Goal: Register for event/course

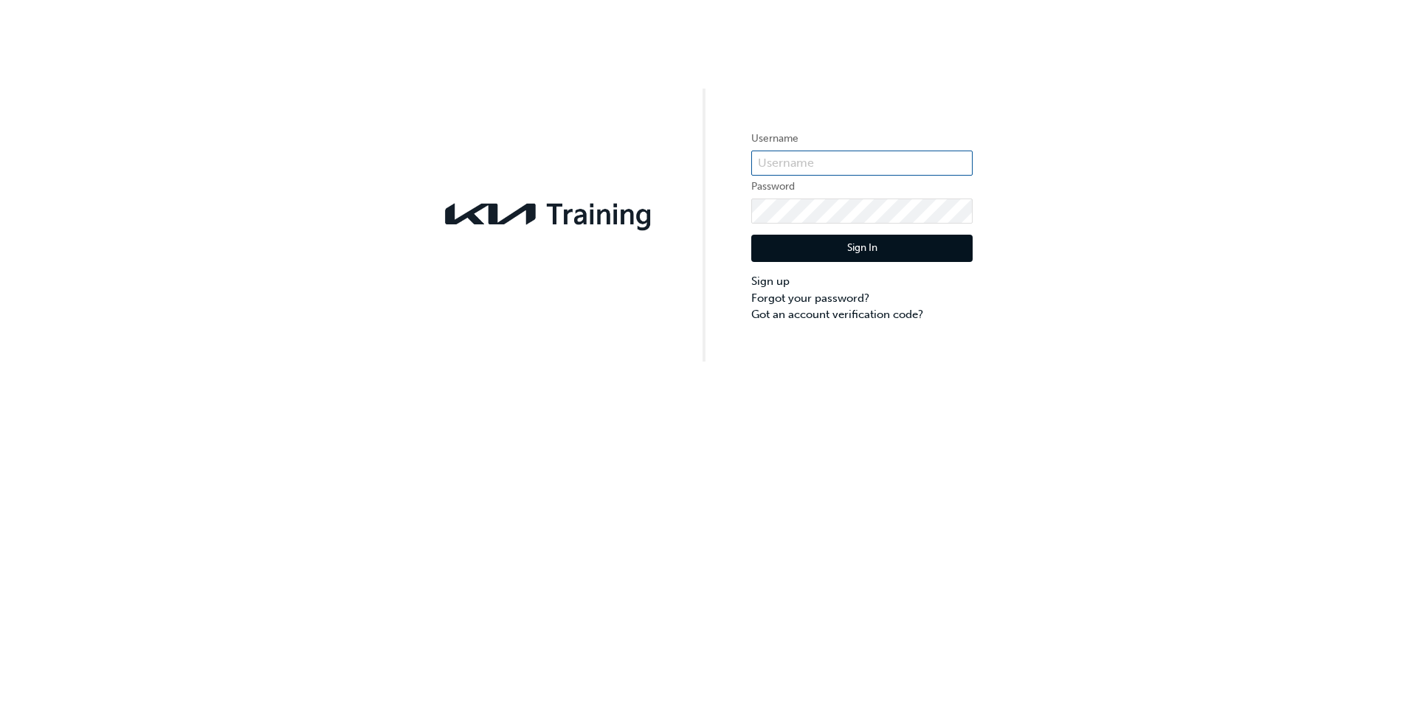
type input "KAUSVWKS"
click at [861, 255] on button "Sign In" at bounding box center [861, 249] width 221 height 28
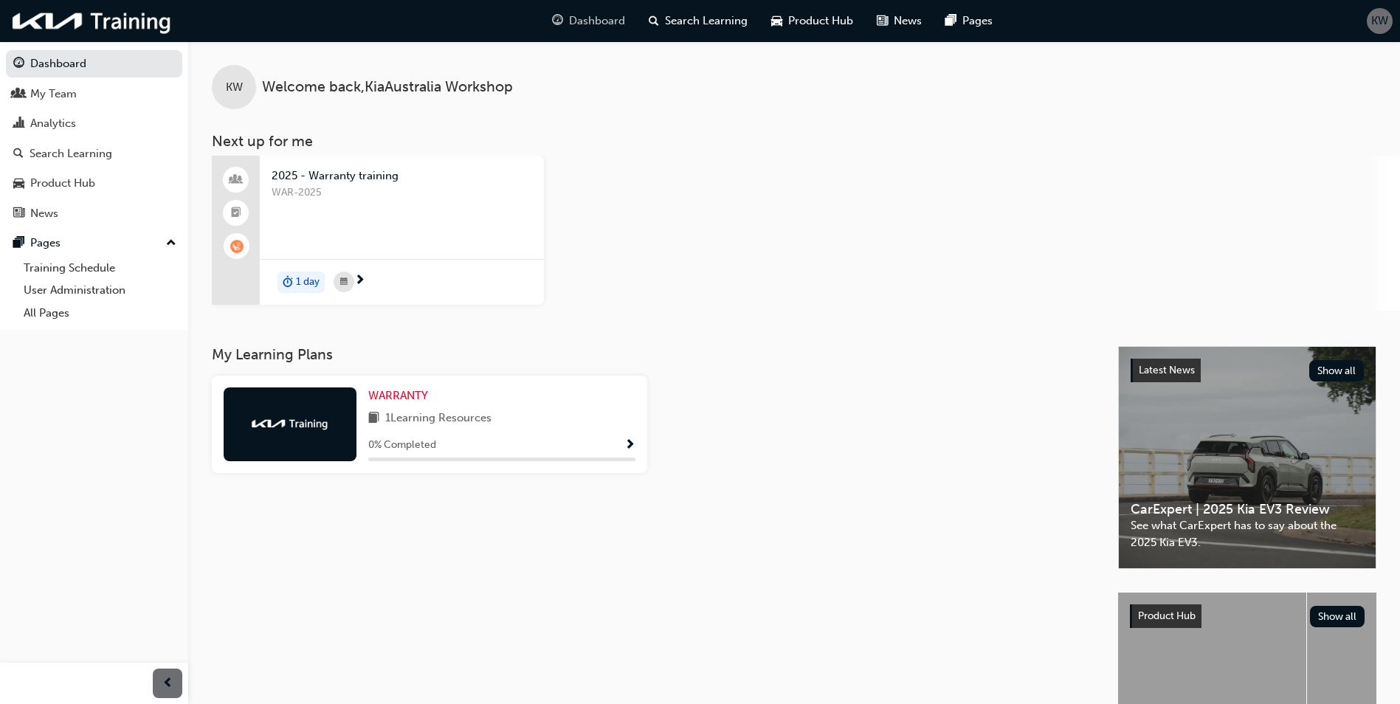
click at [589, 20] on span "Dashboard" at bounding box center [597, 21] width 56 height 17
click at [737, 22] on span "Search Learning" at bounding box center [706, 21] width 83 height 17
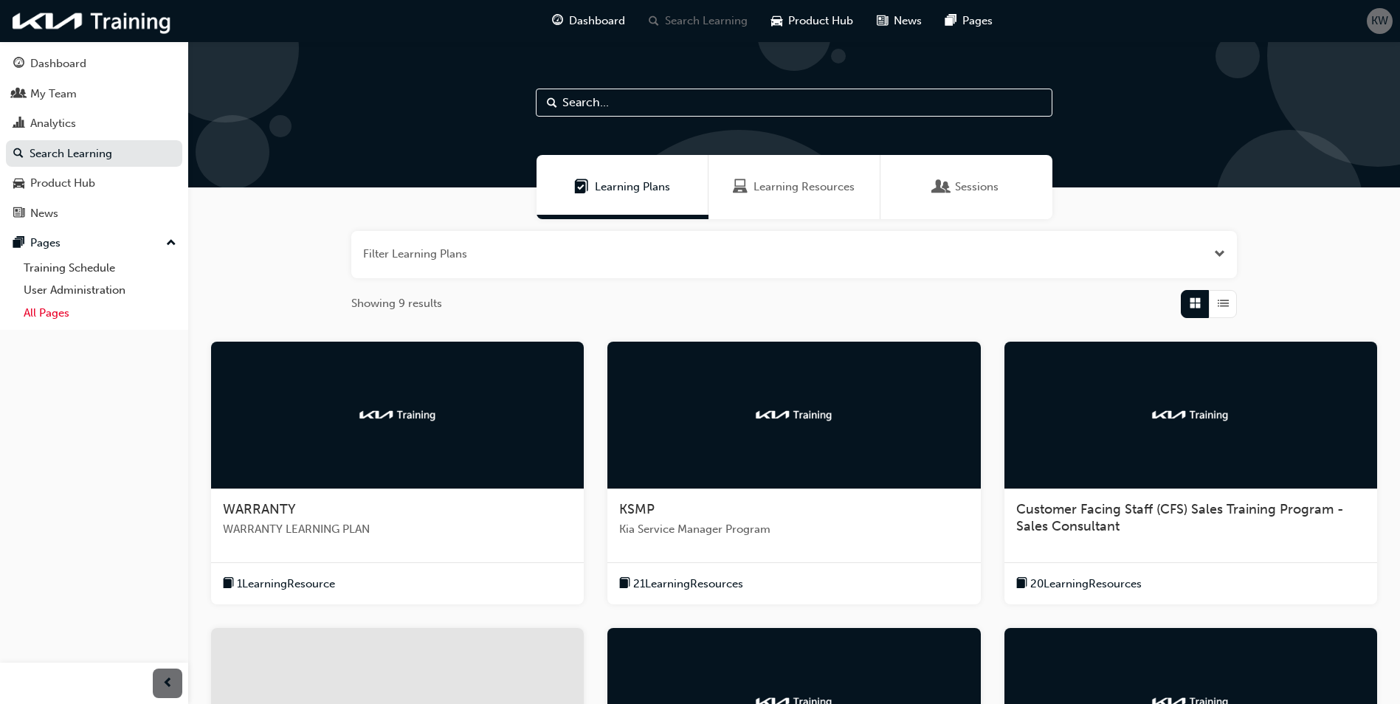
click at [55, 314] on link "All Pages" at bounding box center [100, 313] width 165 height 23
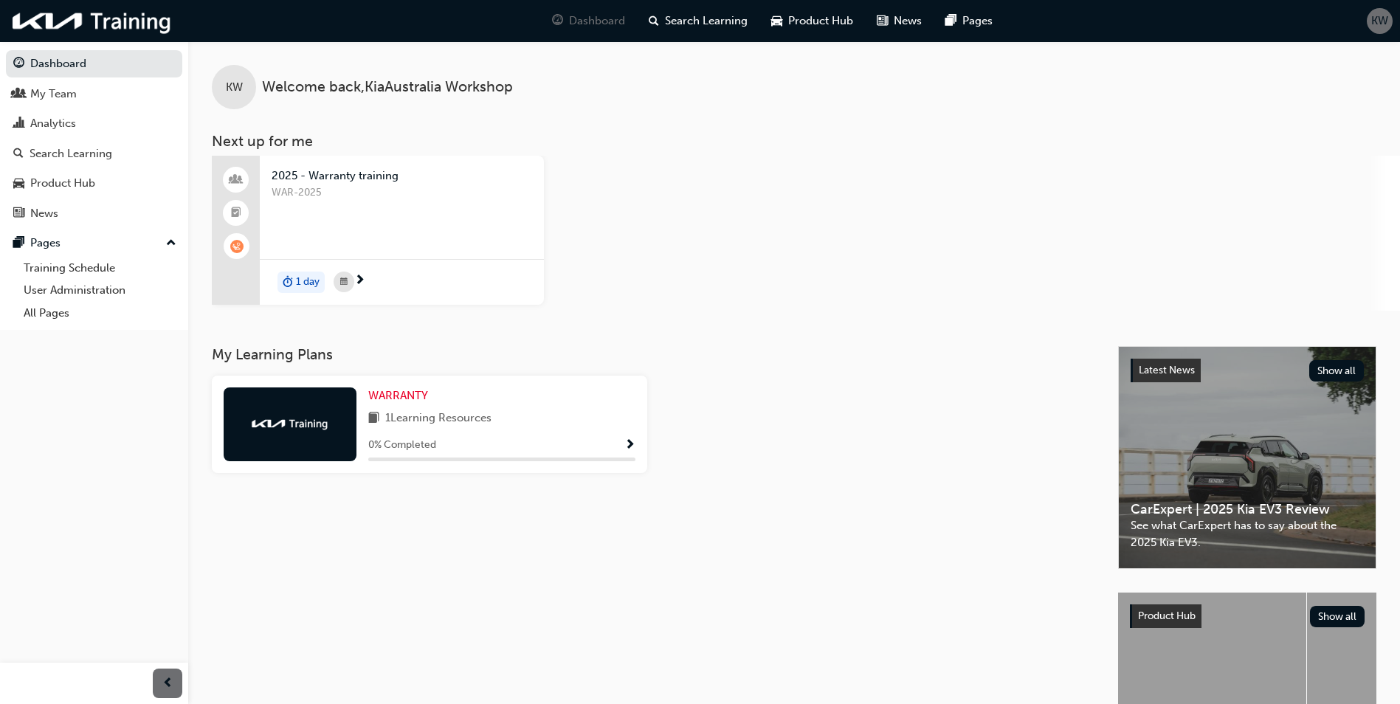
click at [297, 182] on span "2025 - Warranty training" at bounding box center [402, 176] width 261 height 17
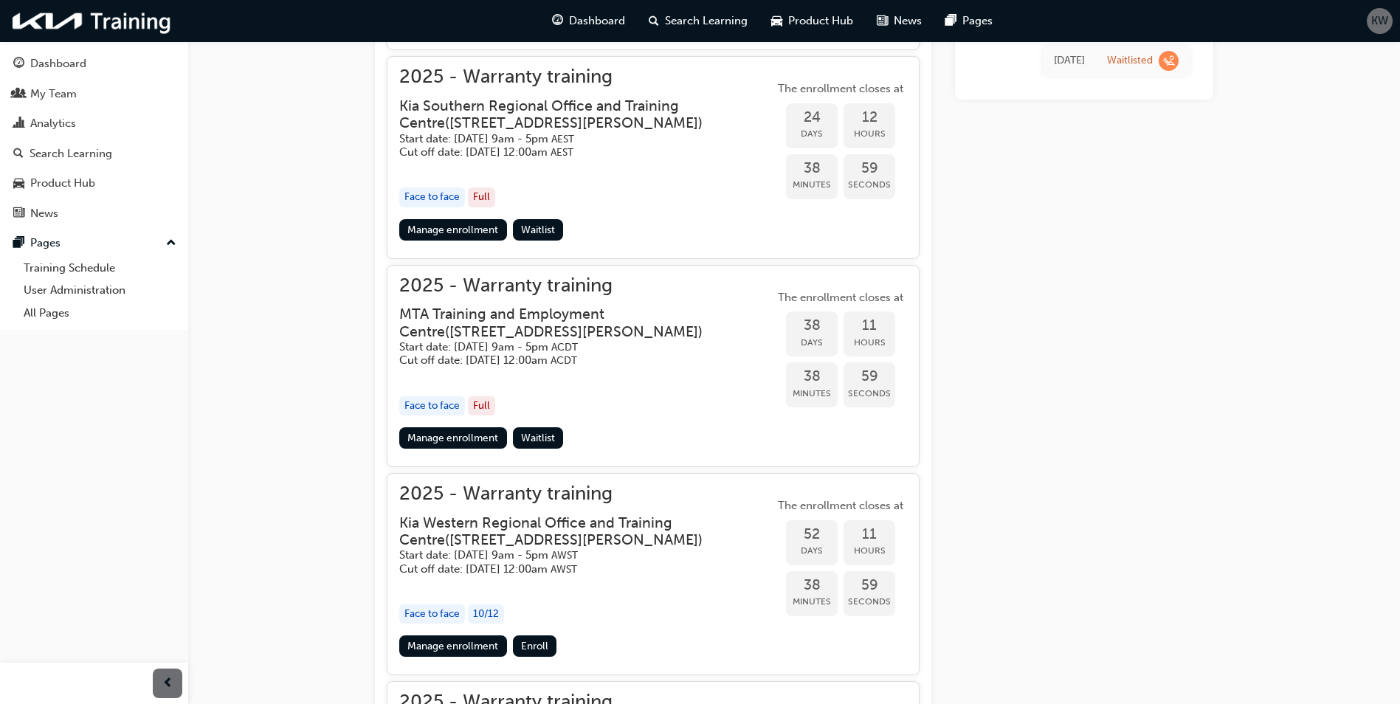
scroll to position [487, 0]
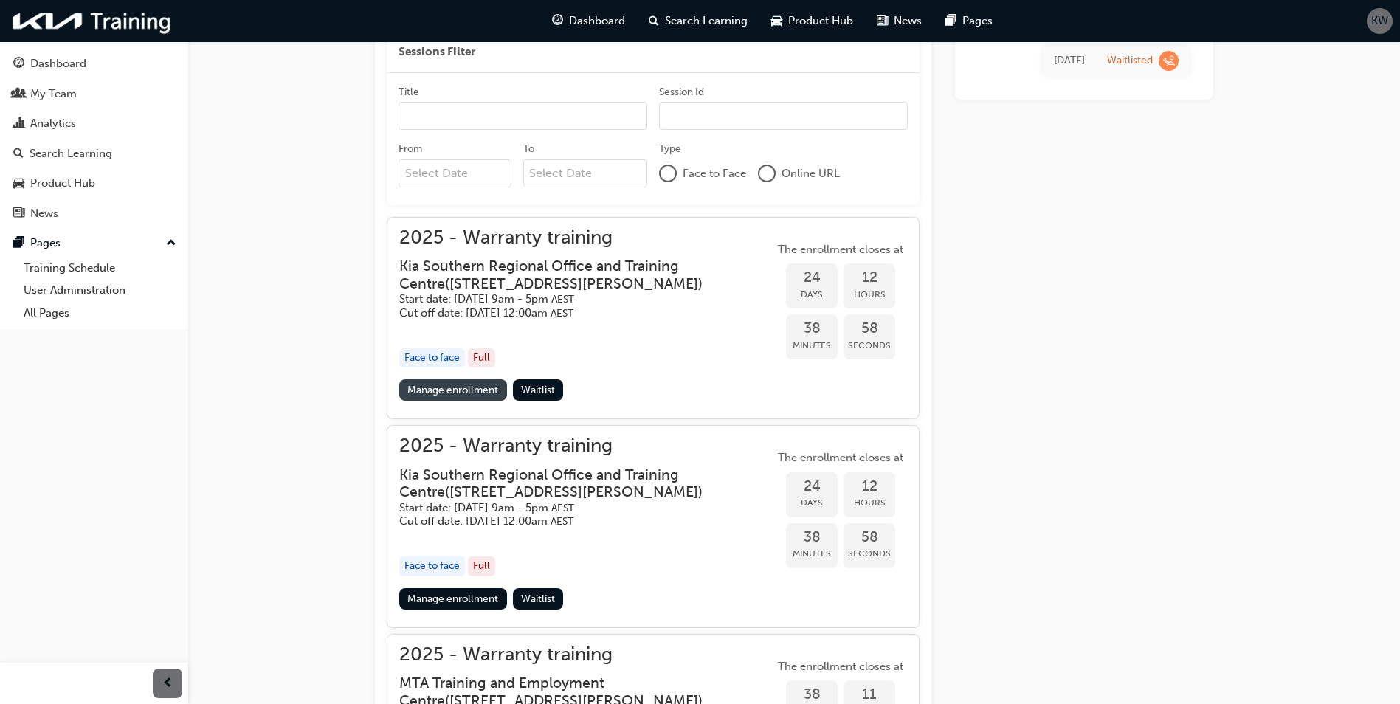
click at [480, 389] on link "Manage enrollment" at bounding box center [453, 389] width 108 height 21
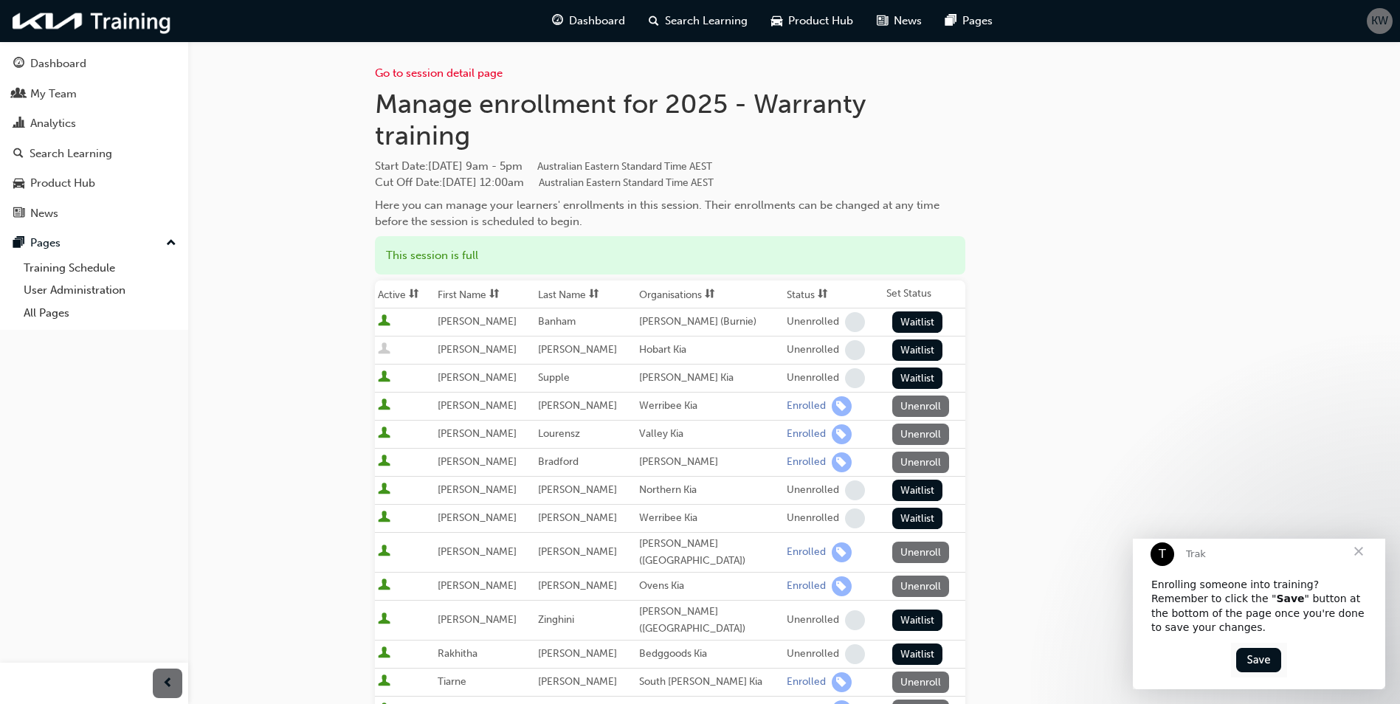
click at [1363, 561] on span "Close" at bounding box center [1358, 551] width 53 height 53
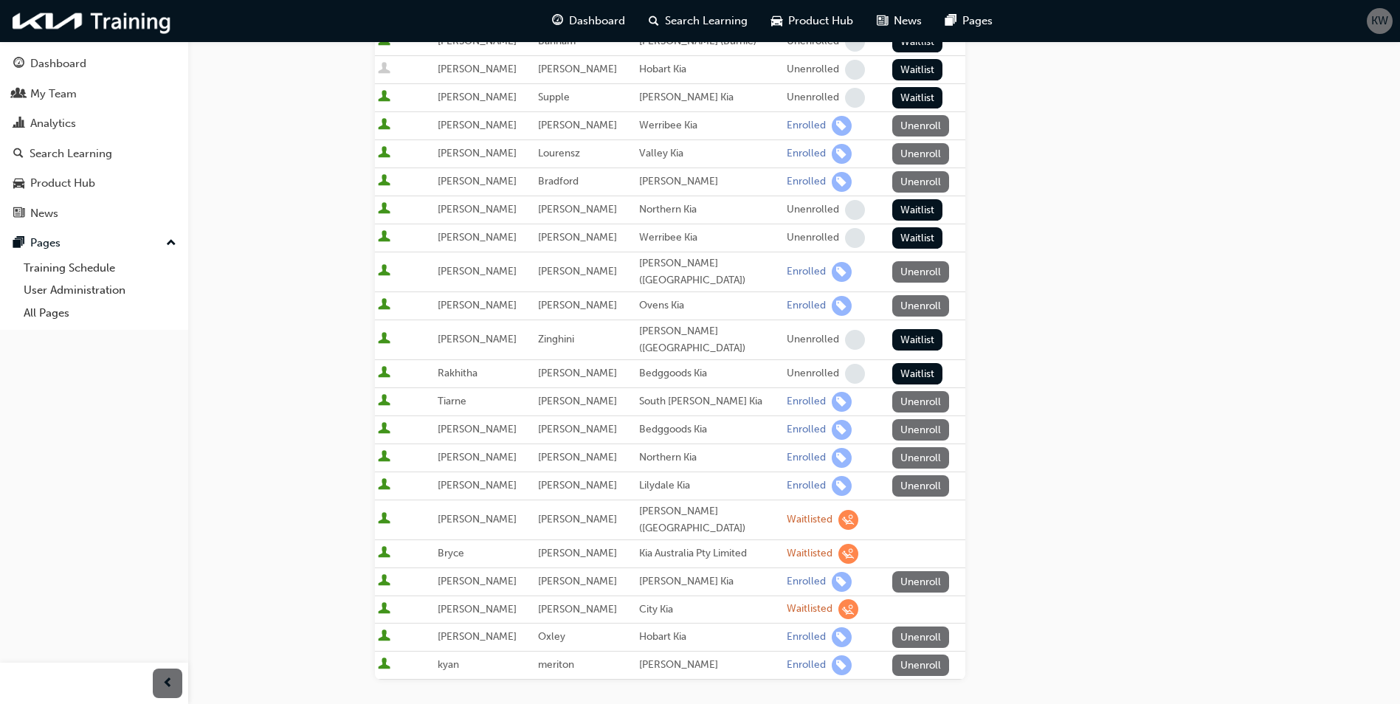
scroll to position [289, 0]
